Goal: Task Accomplishment & Management: Manage account settings

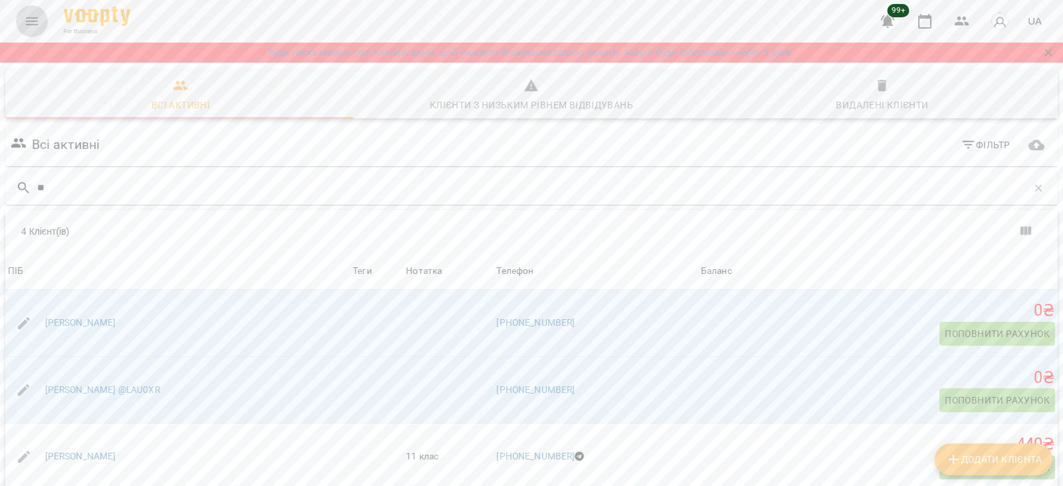
click at [29, 25] on icon "Menu" at bounding box center [32, 21] width 12 height 8
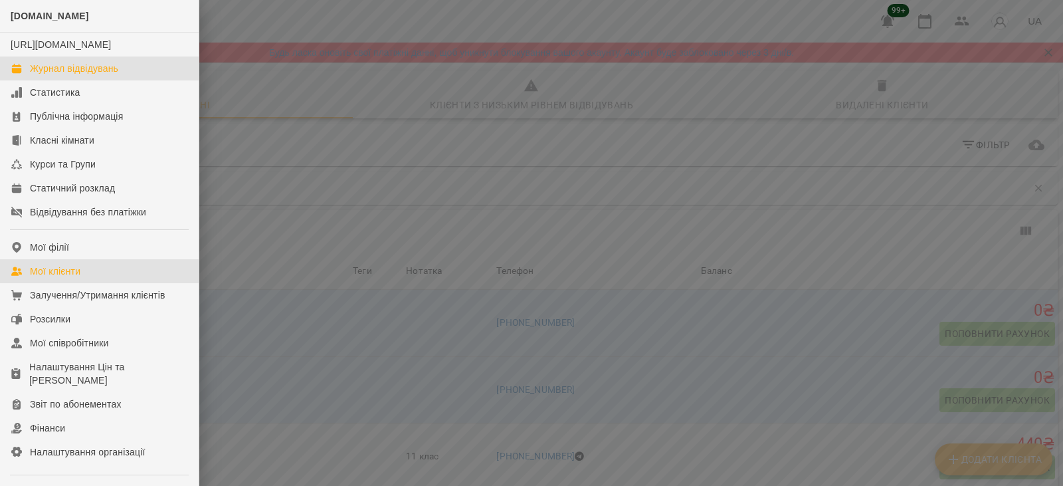
click at [81, 75] on div "Журнал відвідувань" at bounding box center [74, 68] width 88 height 13
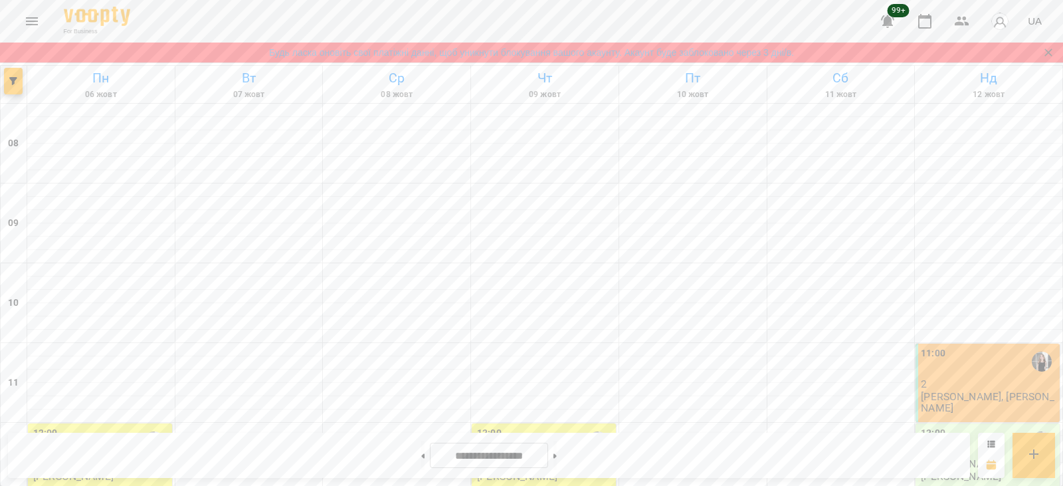
scroll to position [598, 0]
click at [557, 453] on button at bounding box center [555, 455] width 3 height 29
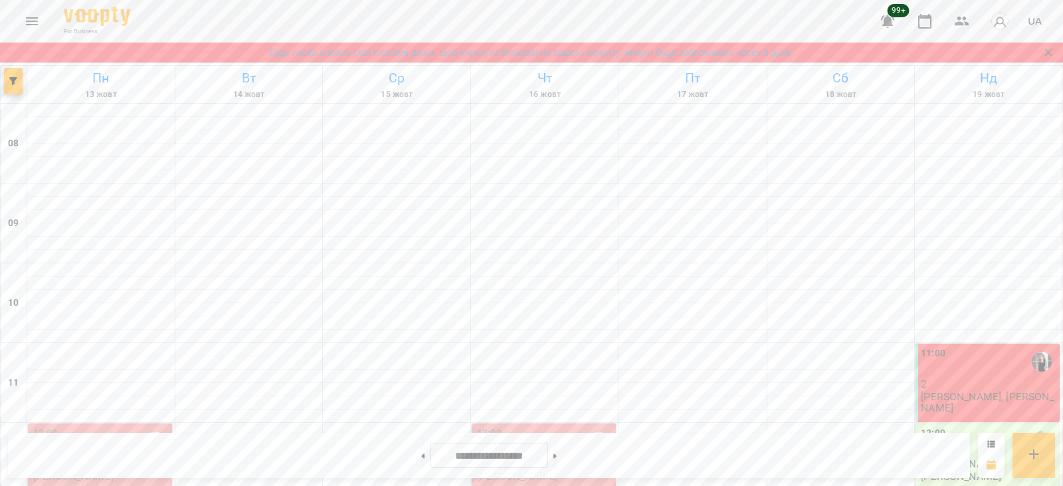
scroll to position [794, 0]
click at [557, 455] on icon at bounding box center [555, 455] width 3 height 5
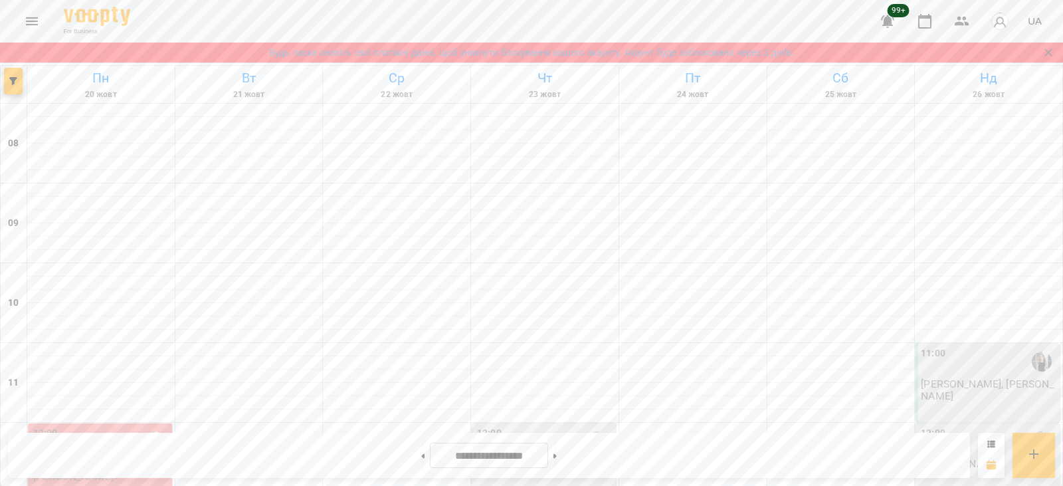
scroll to position [661, 0]
click at [421, 455] on button at bounding box center [422, 455] width 3 height 29
type input "**********"
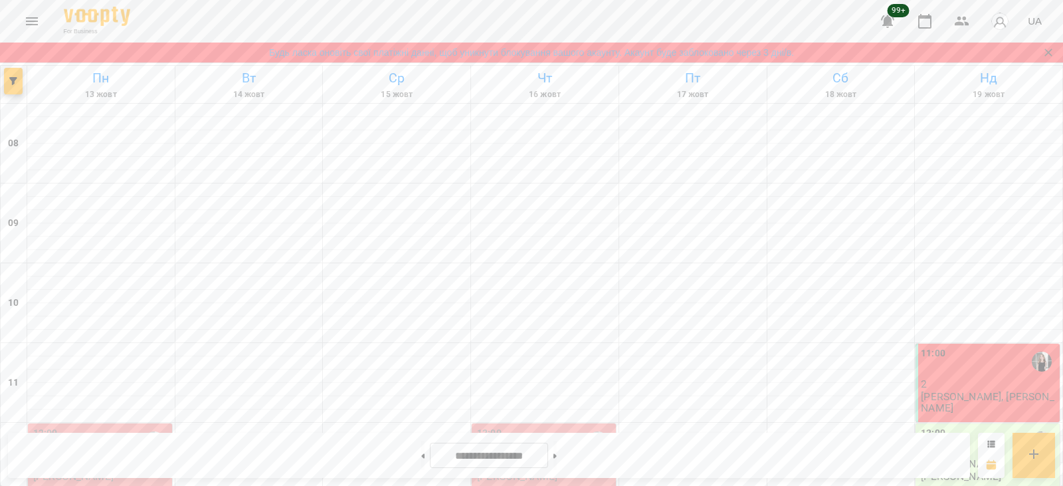
scroll to position [196, 0]
click at [124, 426] on div "12:00" at bounding box center [101, 441] width 136 height 31
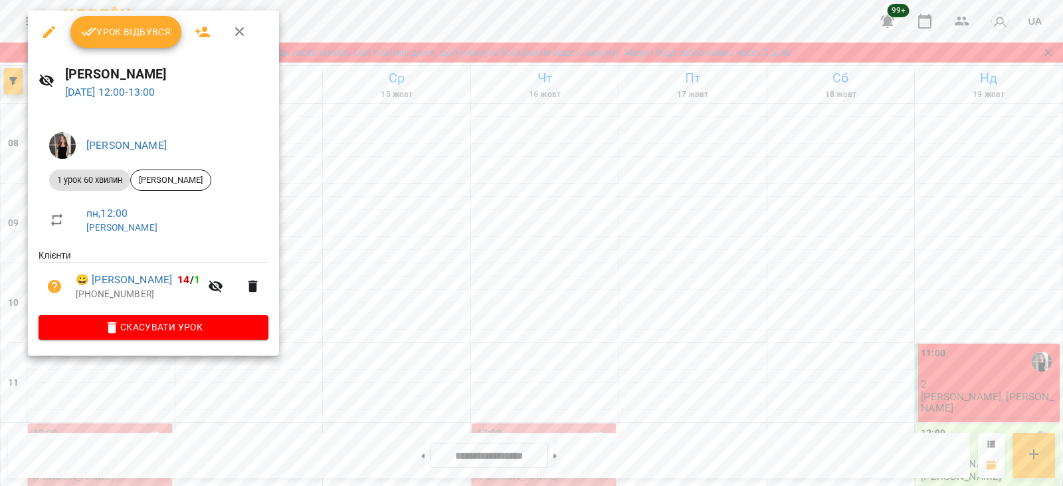
click at [99, 44] on button "Урок відбувся" at bounding box center [126, 32] width 112 height 32
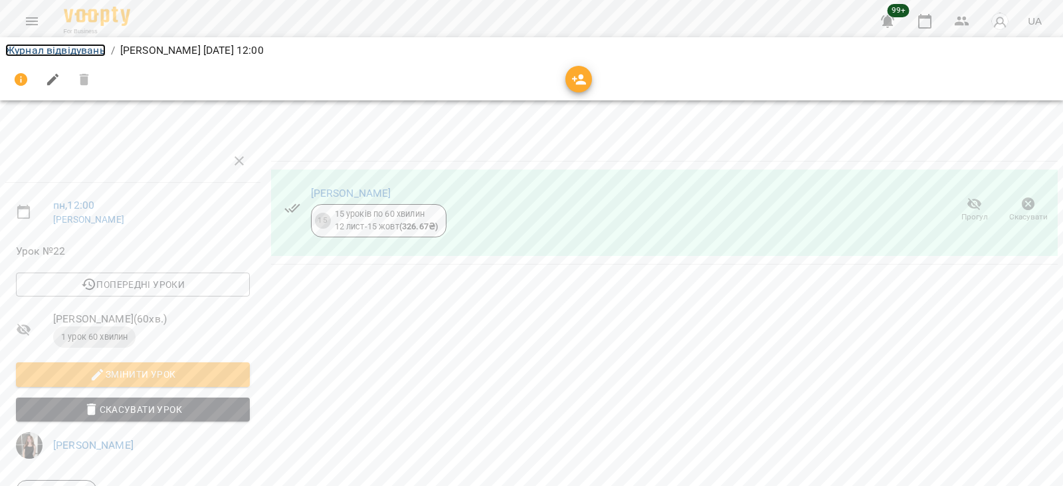
click at [58, 49] on link "Журнал відвідувань" at bounding box center [55, 50] width 100 height 13
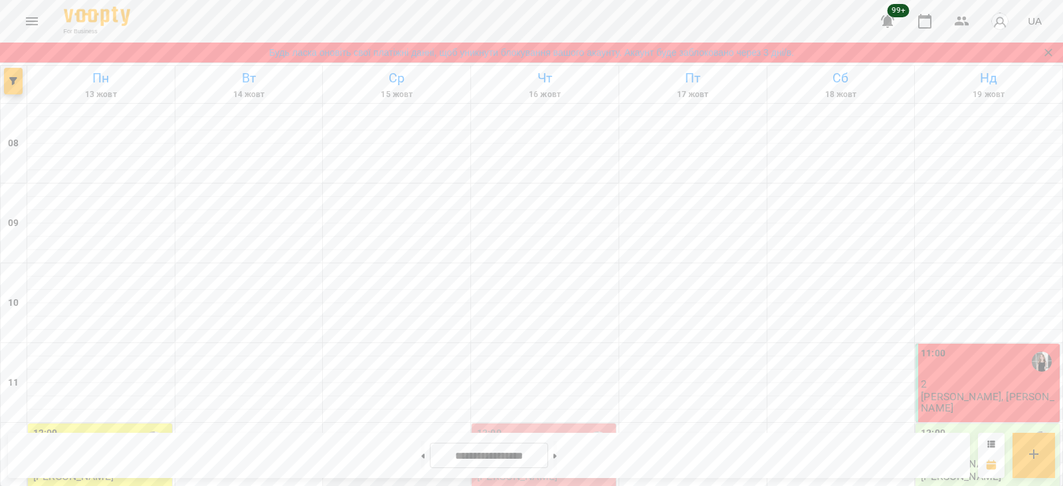
scroll to position [266, 0]
click at [479, 470] on p "[PERSON_NAME]" at bounding box center [517, 475] width 80 height 11
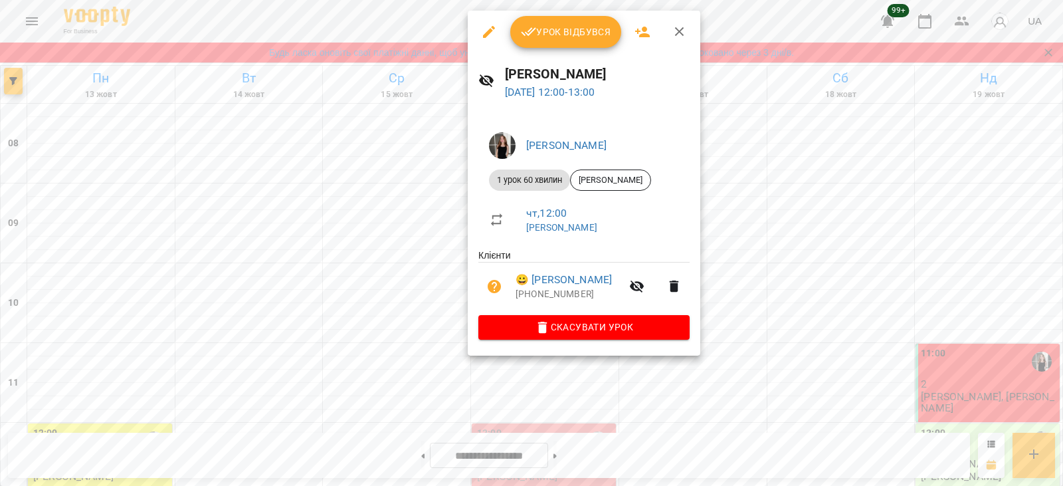
click at [484, 37] on icon "button" at bounding box center [489, 32] width 12 height 12
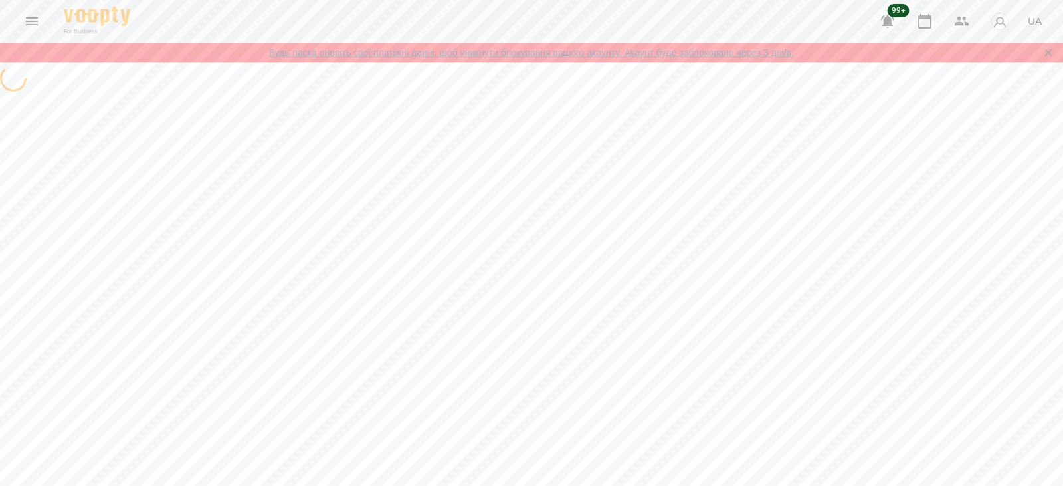
select select "**********"
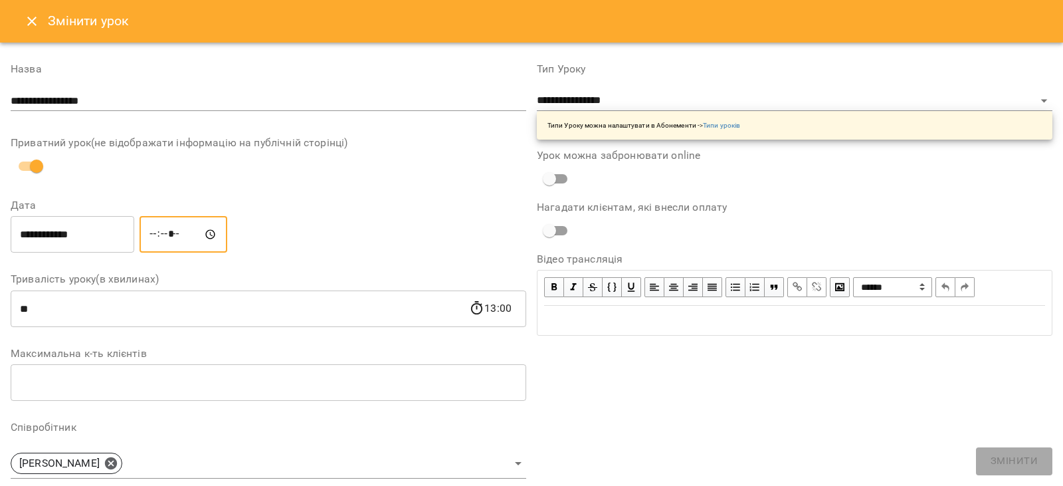
click at [183, 233] on input "*****" at bounding box center [184, 234] width 88 height 37
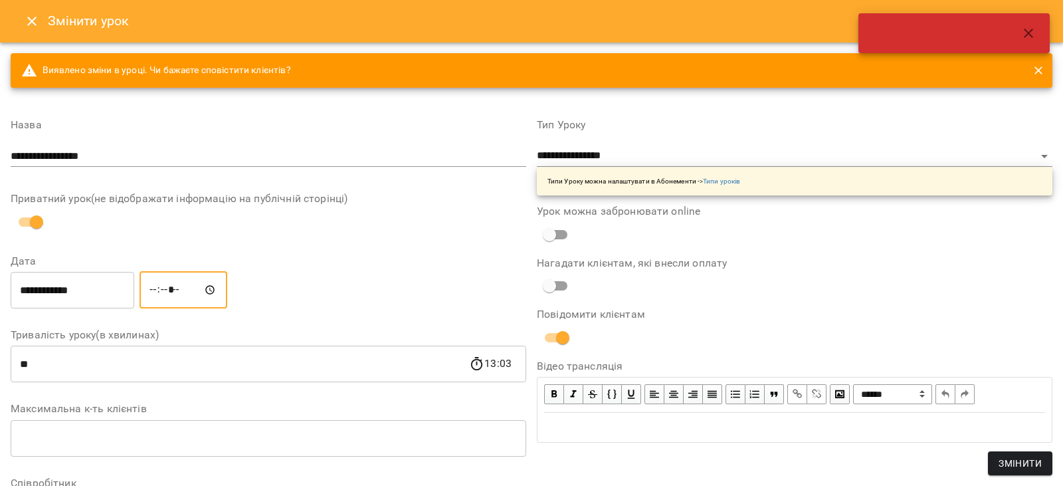
type input "*****"
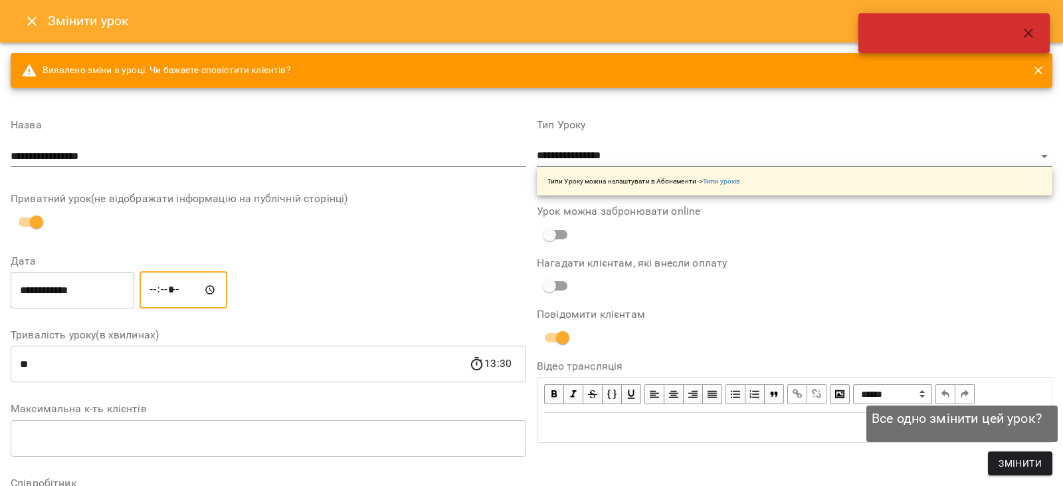
click at [1009, 457] on span "Змінити" at bounding box center [1020, 463] width 43 height 16
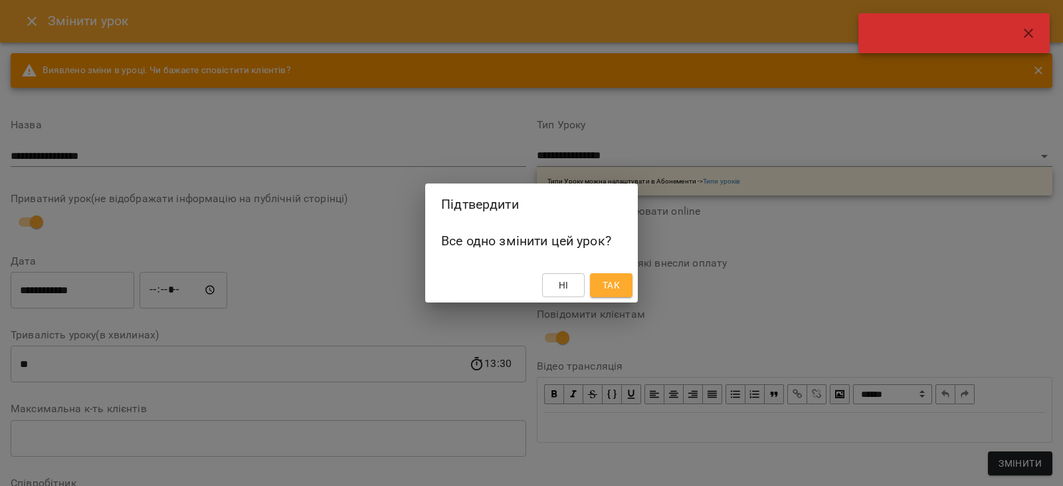
click at [619, 294] on button "Так" at bounding box center [611, 285] width 43 height 24
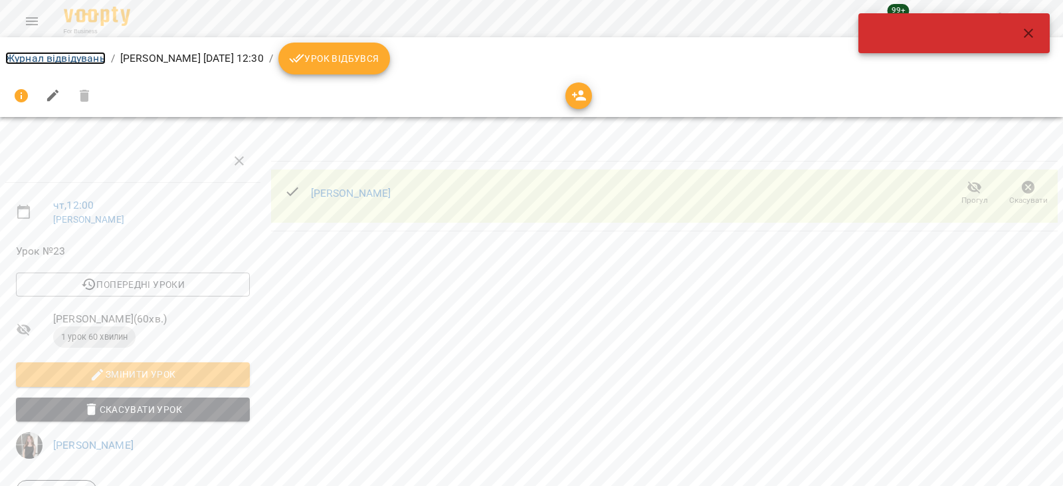
click at [64, 58] on link "Журнал відвідувань" at bounding box center [55, 58] width 100 height 13
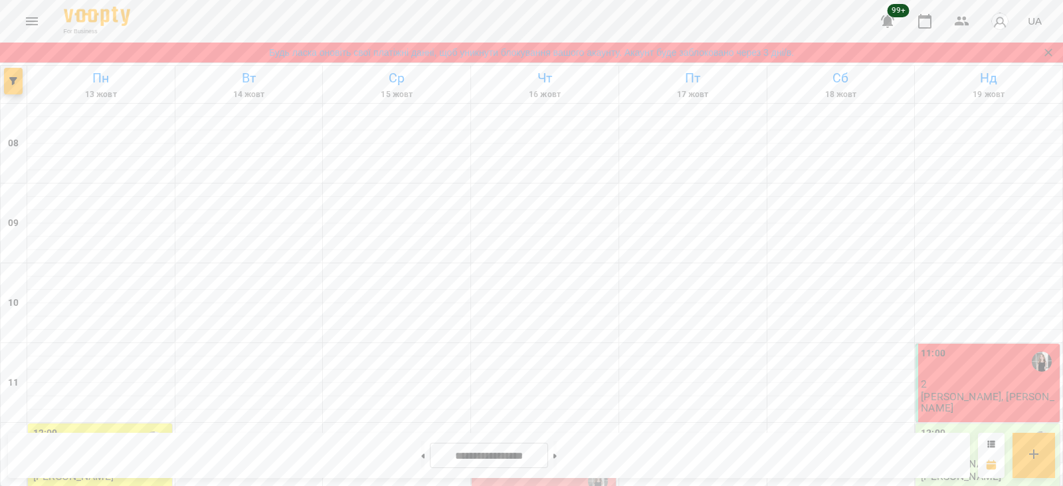
scroll to position [196, 0]
click at [18, 17] on button "Menu" at bounding box center [32, 21] width 32 height 32
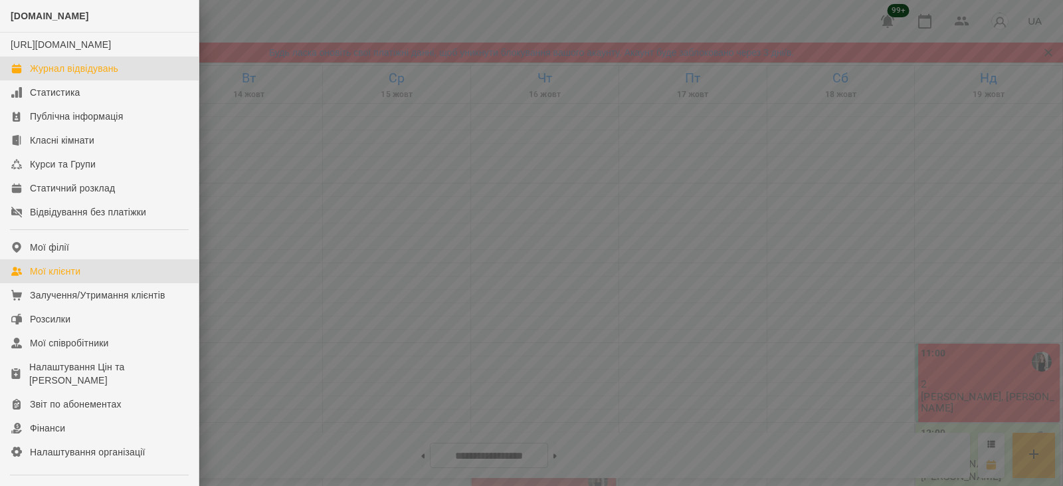
click at [69, 278] on div "Мої клієнти" at bounding box center [55, 270] width 51 height 13
